Goal: Task Accomplishment & Management: Use online tool/utility

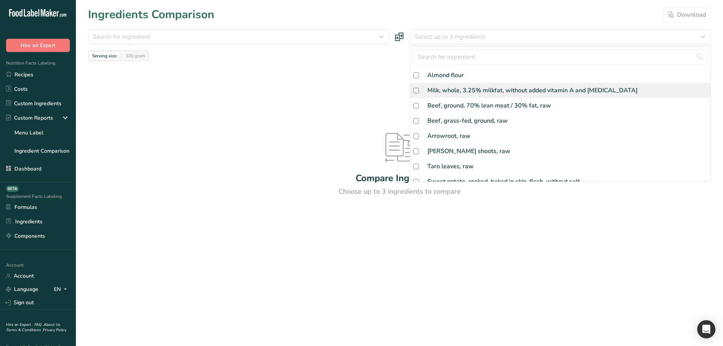
click at [439, 88] on div "Milk, whole, 3.25% milkfat, without added vitamin A and [MEDICAL_DATA]" at bounding box center [532, 90] width 210 height 9
checkbox input "true"
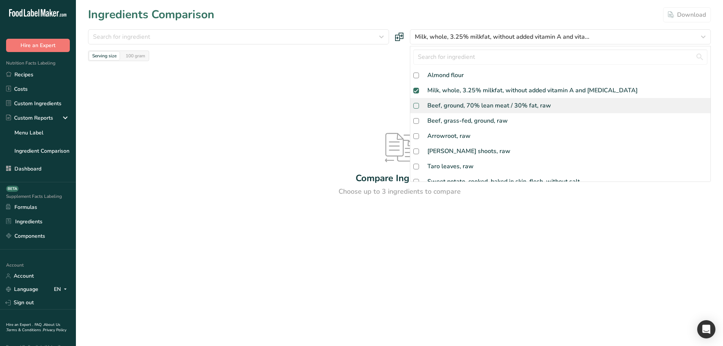
click at [414, 108] on span at bounding box center [416, 106] width 6 height 6
click at [414, 108] on input "checkbox" at bounding box center [415, 105] width 5 height 5
checkbox input "false"
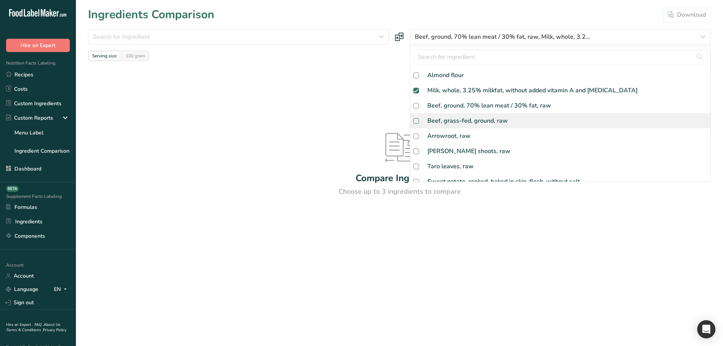
click at [414, 119] on span at bounding box center [416, 121] width 6 height 6
click at [414, 119] on input "checkbox" at bounding box center [415, 120] width 5 height 5
checkbox input "false"
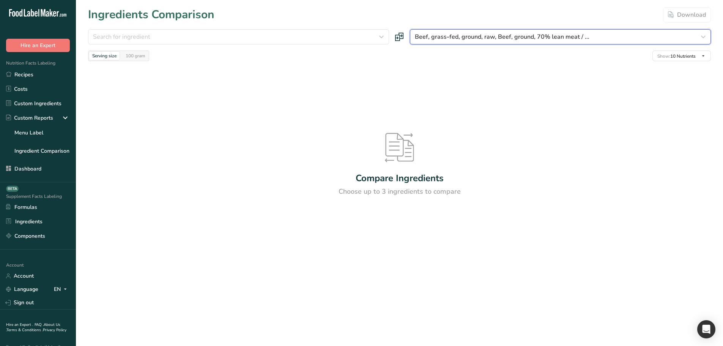
click at [447, 39] on span "Beef, grass-fed, ground, raw, Beef, ground, 70% lean meat / ..." at bounding box center [502, 36] width 174 height 9
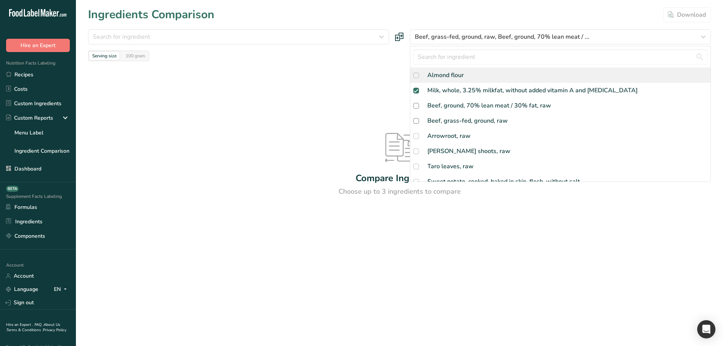
click at [460, 77] on div "Almond flour" at bounding box center [445, 75] width 36 height 9
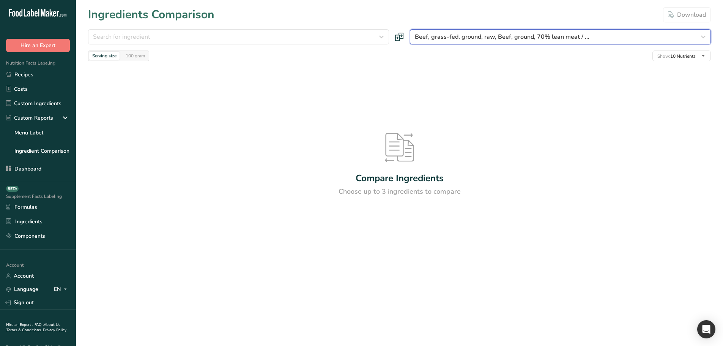
click at [448, 38] on span "Beef, grass-fed, ground, raw, Beef, ground, 70% lean meat / ..." at bounding box center [502, 36] width 174 height 9
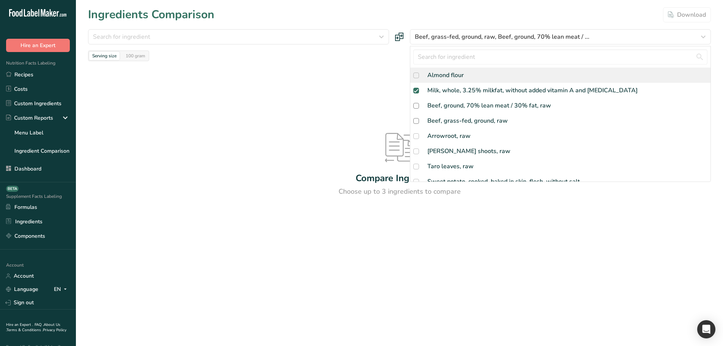
click at [452, 72] on div "Almond flour" at bounding box center [445, 75] width 36 height 9
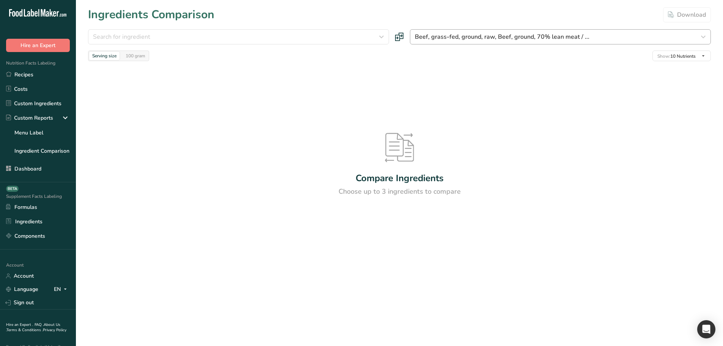
drag, startPoint x: 452, startPoint y: 25, endPoint x: 449, endPoint y: 39, distance: 14.2
click at [452, 26] on section "Ingredients Comparison Download Search for ingredient Almond flour Arrowroot, r…" at bounding box center [399, 140] width 647 height 281
drag, startPoint x: 449, startPoint y: 39, endPoint x: 435, endPoint y: 75, distance: 38.3
click at [449, 41] on span "Beef, grass-fed, ground, raw, Beef, ground, 70% lean meat / ..." at bounding box center [502, 36] width 174 height 9
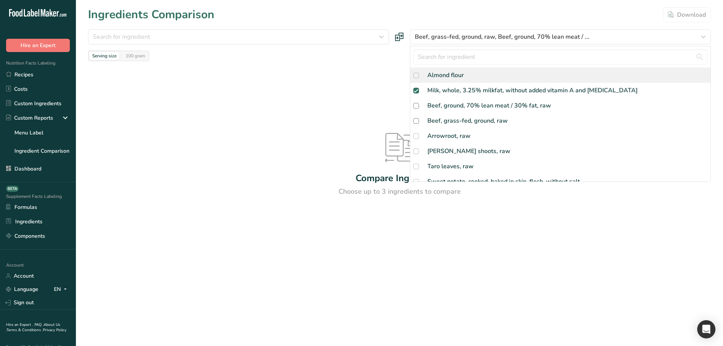
click at [415, 77] on span at bounding box center [416, 75] width 6 height 6
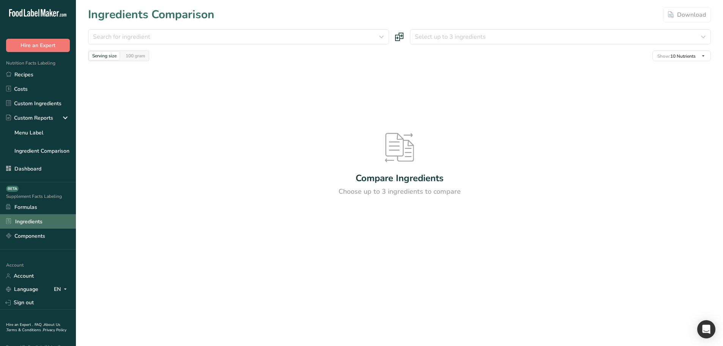
click at [31, 226] on link "Ingredients" at bounding box center [38, 221] width 76 height 14
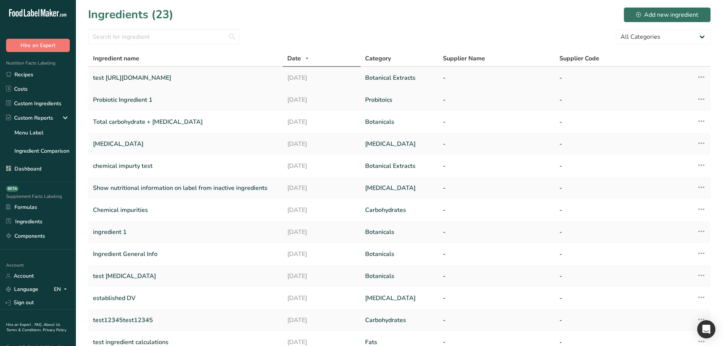
click at [207, 81] on link "test https://stg.foodlabelmaker.com/supplements/ingredients/56/edit" at bounding box center [185, 78] width 185 height 16
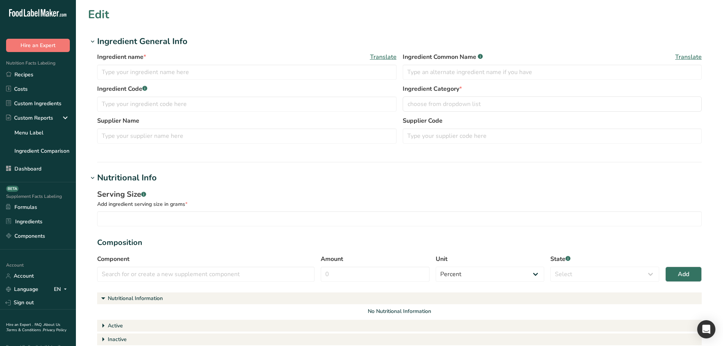
type input "test https://stg.foodlabelmaker.com/supplements/ingredients/56/edit"
type input "100"
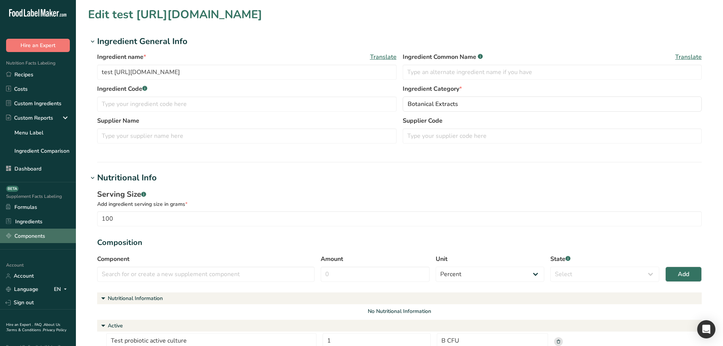
click at [27, 229] on link "Components" at bounding box center [38, 235] width 76 height 14
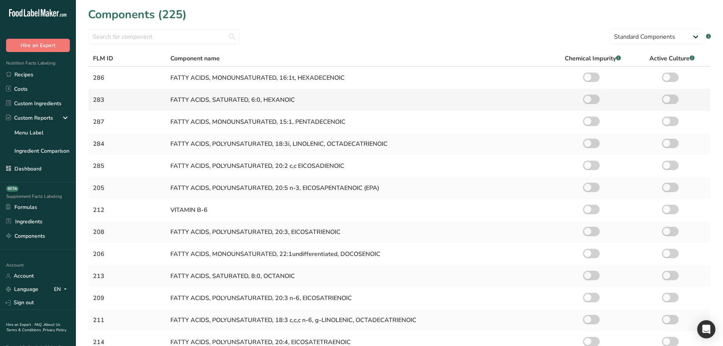
click at [250, 103] on div "FATTY ACIDS, SATURATED, 6:0, HEXANOIC" at bounding box center [358, 99] width 377 height 9
click at [35, 201] on link "Formulas" at bounding box center [38, 207] width 76 height 14
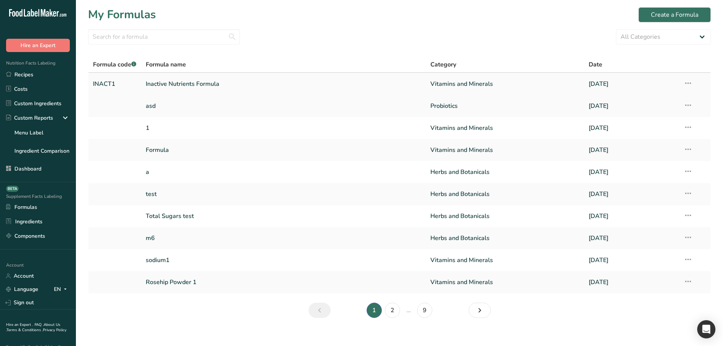
click at [338, 87] on link "Inactive Nutrients Formula" at bounding box center [283, 84] width 275 height 16
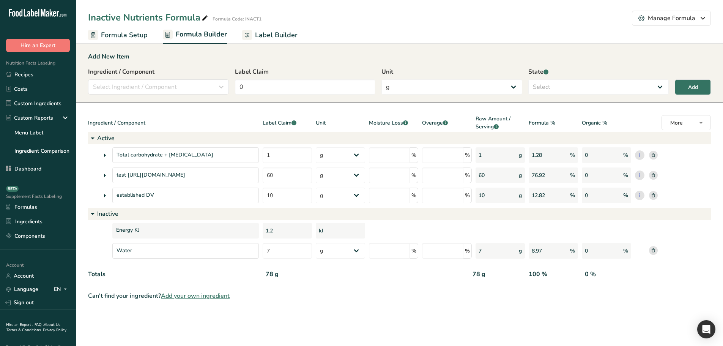
click at [177, 69] on label "Ingredient / Component" at bounding box center [158, 71] width 141 height 9
click at [178, 75] on label "Ingredient / Component" at bounding box center [158, 71] width 141 height 9
click at [171, 93] on button "Select Ingredient / Component" at bounding box center [158, 86] width 141 height 15
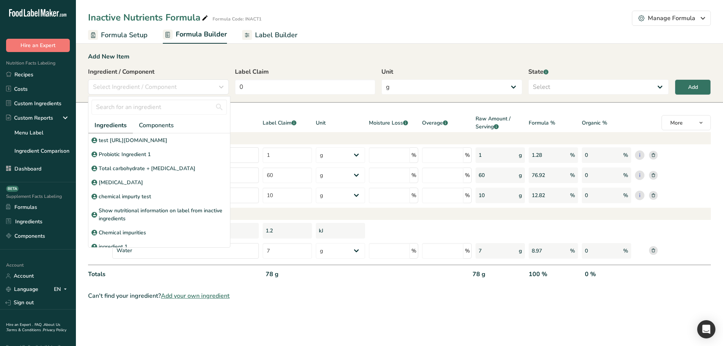
click at [273, 112] on section "Add New Item Ingredient / Component Select Ingredient / Component Ingredients C…" at bounding box center [399, 176] width 647 height 272
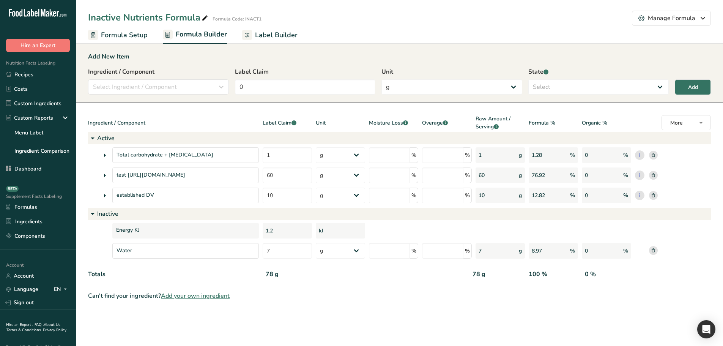
click at [102, 156] on icon at bounding box center [104, 155] width 9 height 14
